Goal: Task Accomplishment & Management: Manage account settings

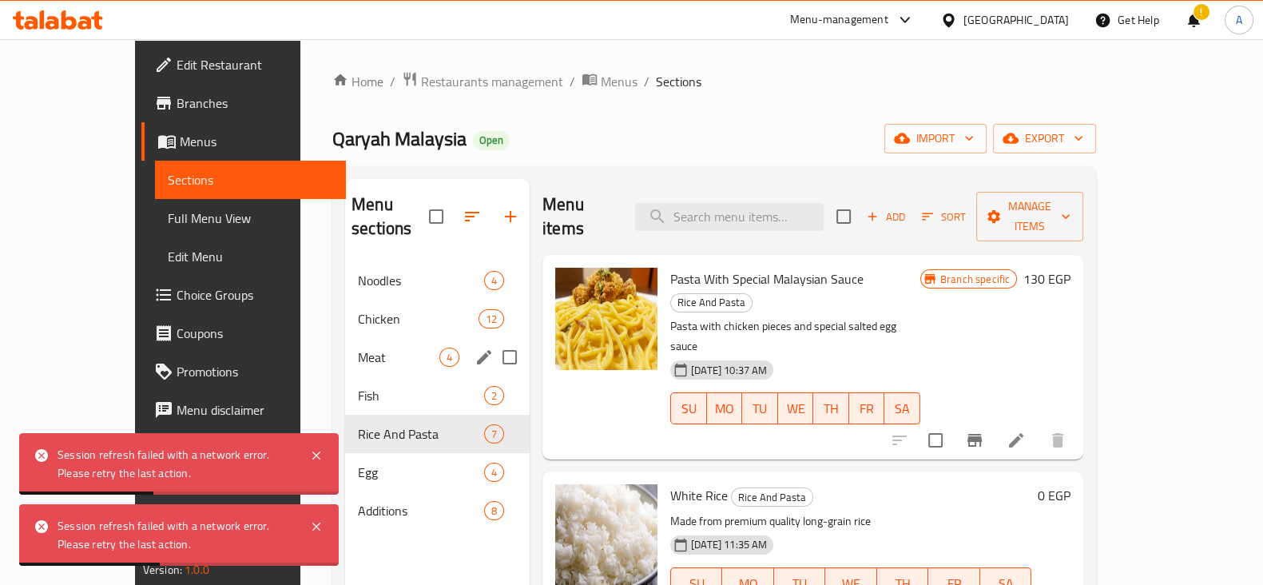
scroll to position [493, 0]
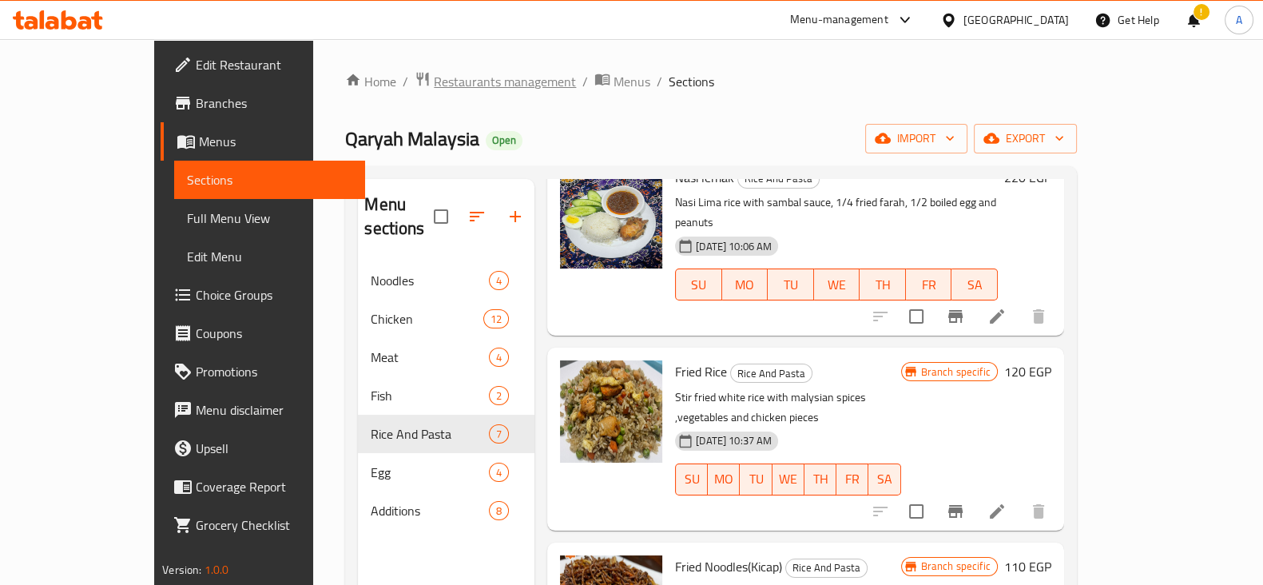
click at [450, 88] on span "Restaurants management" at bounding box center [505, 81] width 142 height 19
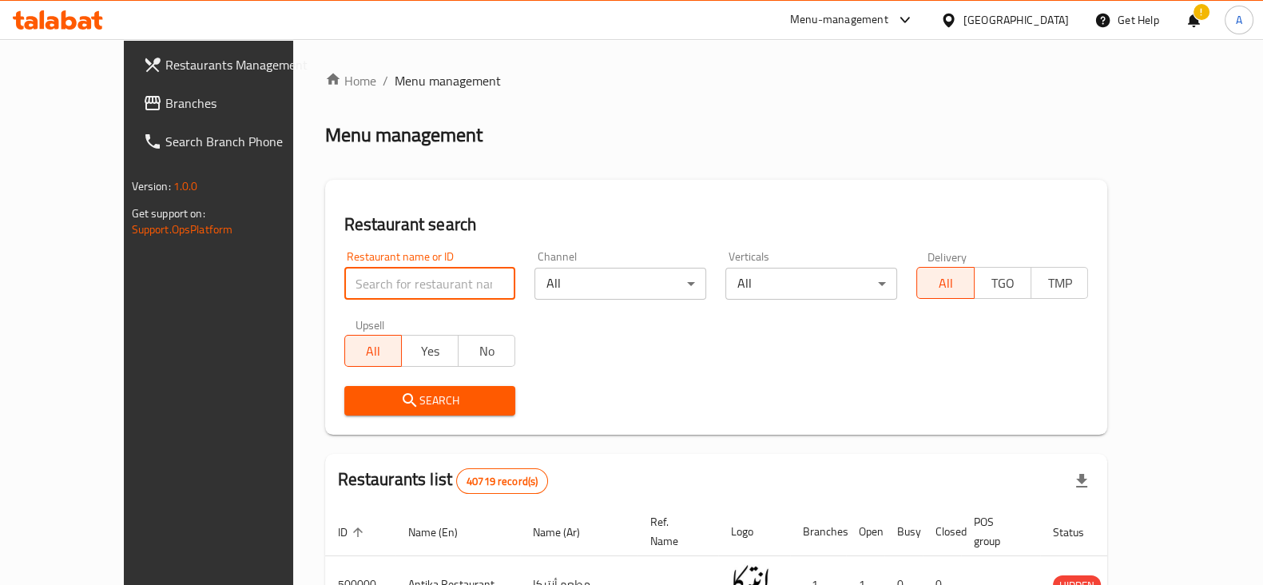
click at [411, 281] on input "search" at bounding box center [430, 284] width 172 height 32
type input "box mashwy"
click at [419, 405] on span "Search" at bounding box center [430, 401] width 146 height 20
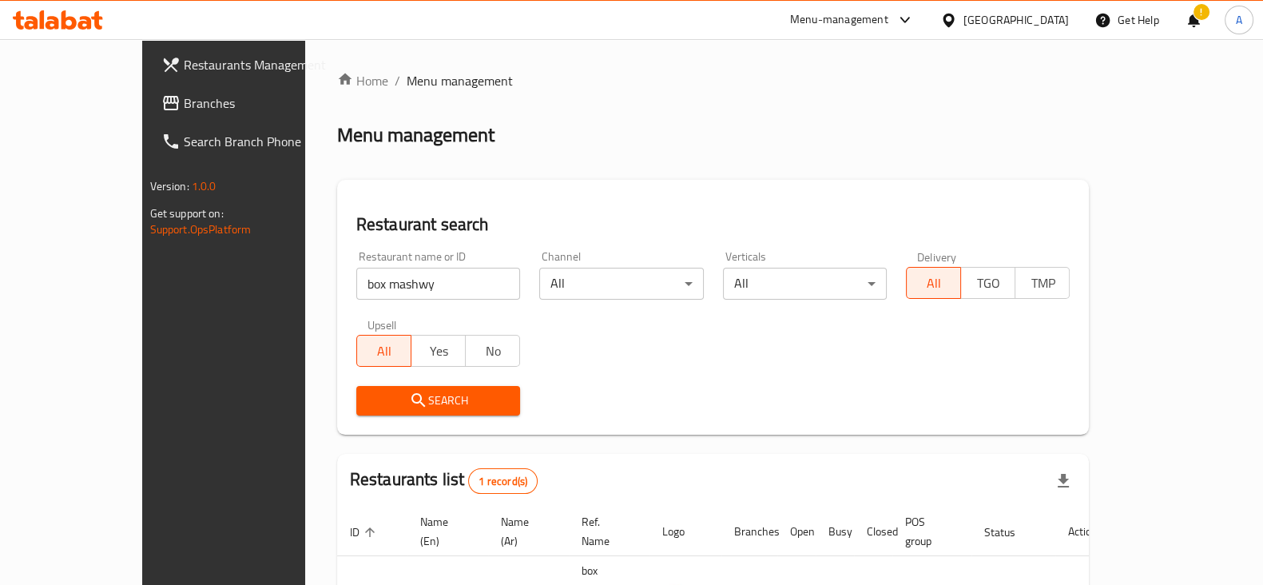
scroll to position [96, 0]
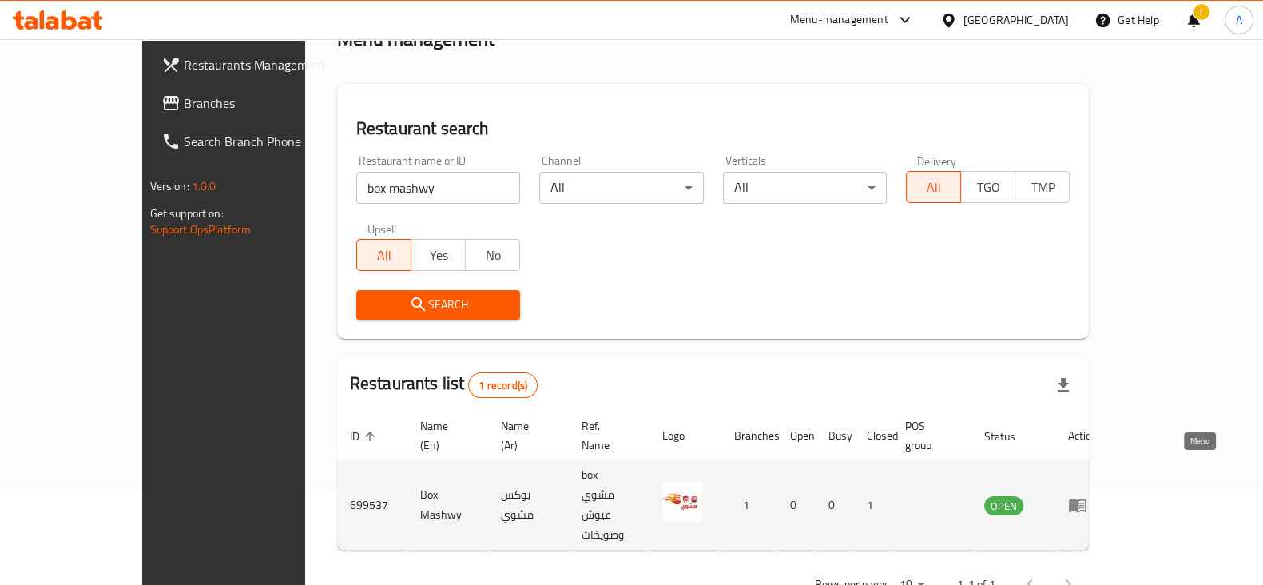
click at [1087, 499] on icon "enhanced table" at bounding box center [1078, 506] width 18 height 14
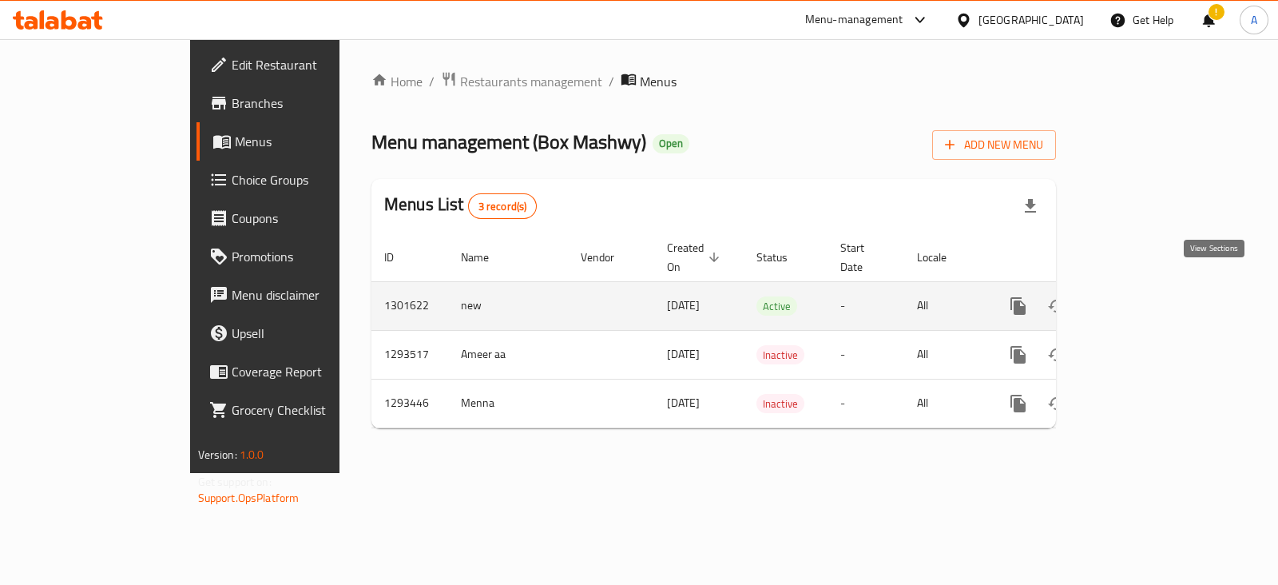
click at [1143, 296] on icon "enhanced table" at bounding box center [1133, 305] width 19 height 19
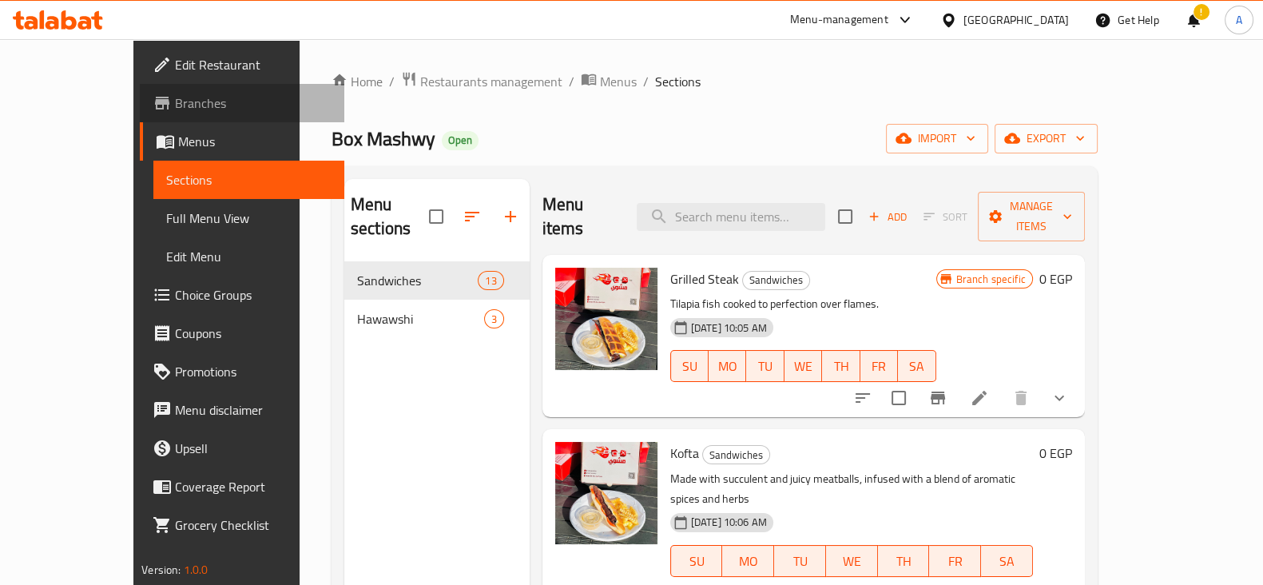
click at [175, 99] on span "Branches" at bounding box center [253, 102] width 157 height 19
